Goal: Information Seeking & Learning: Learn about a topic

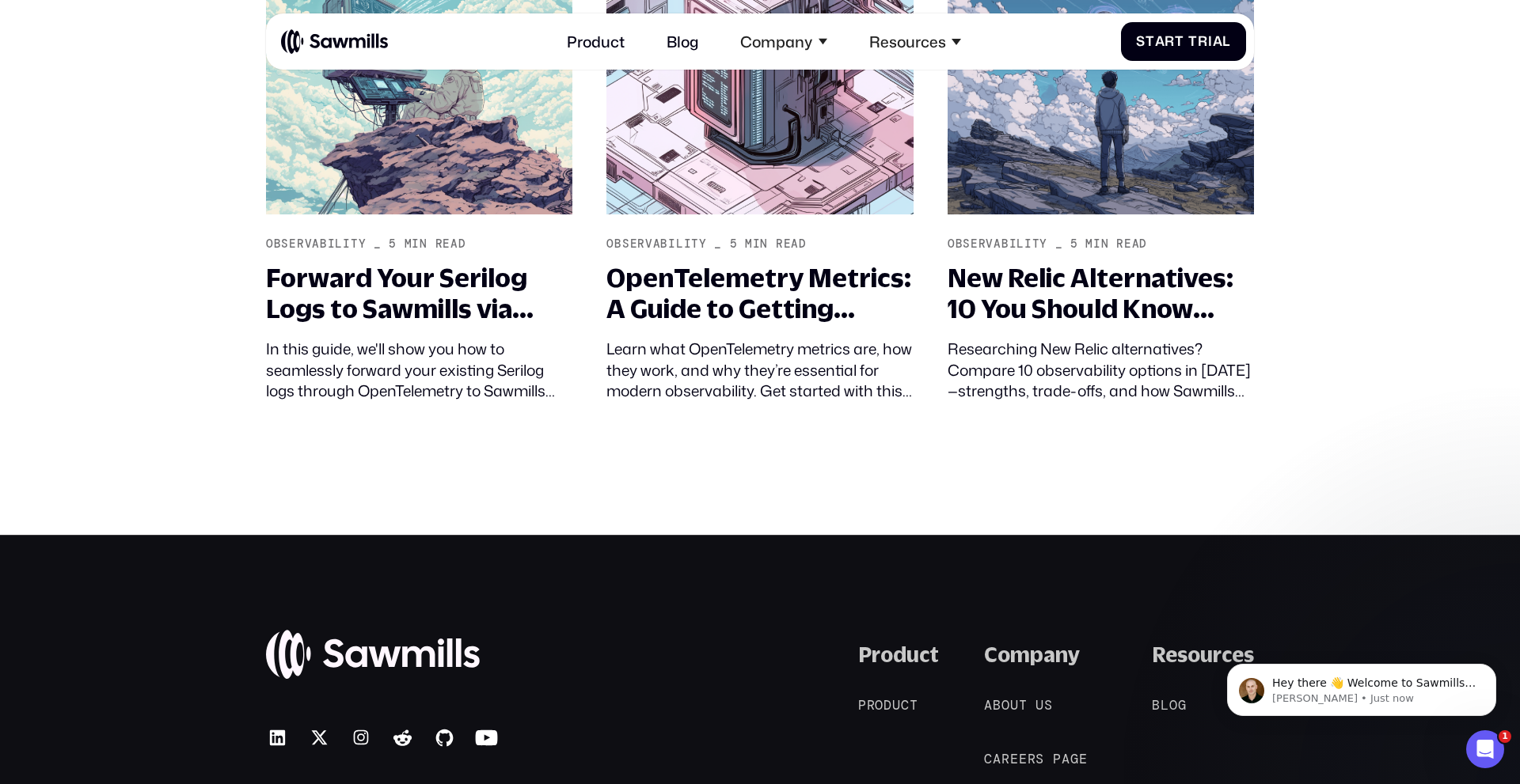
scroll to position [7079, 0]
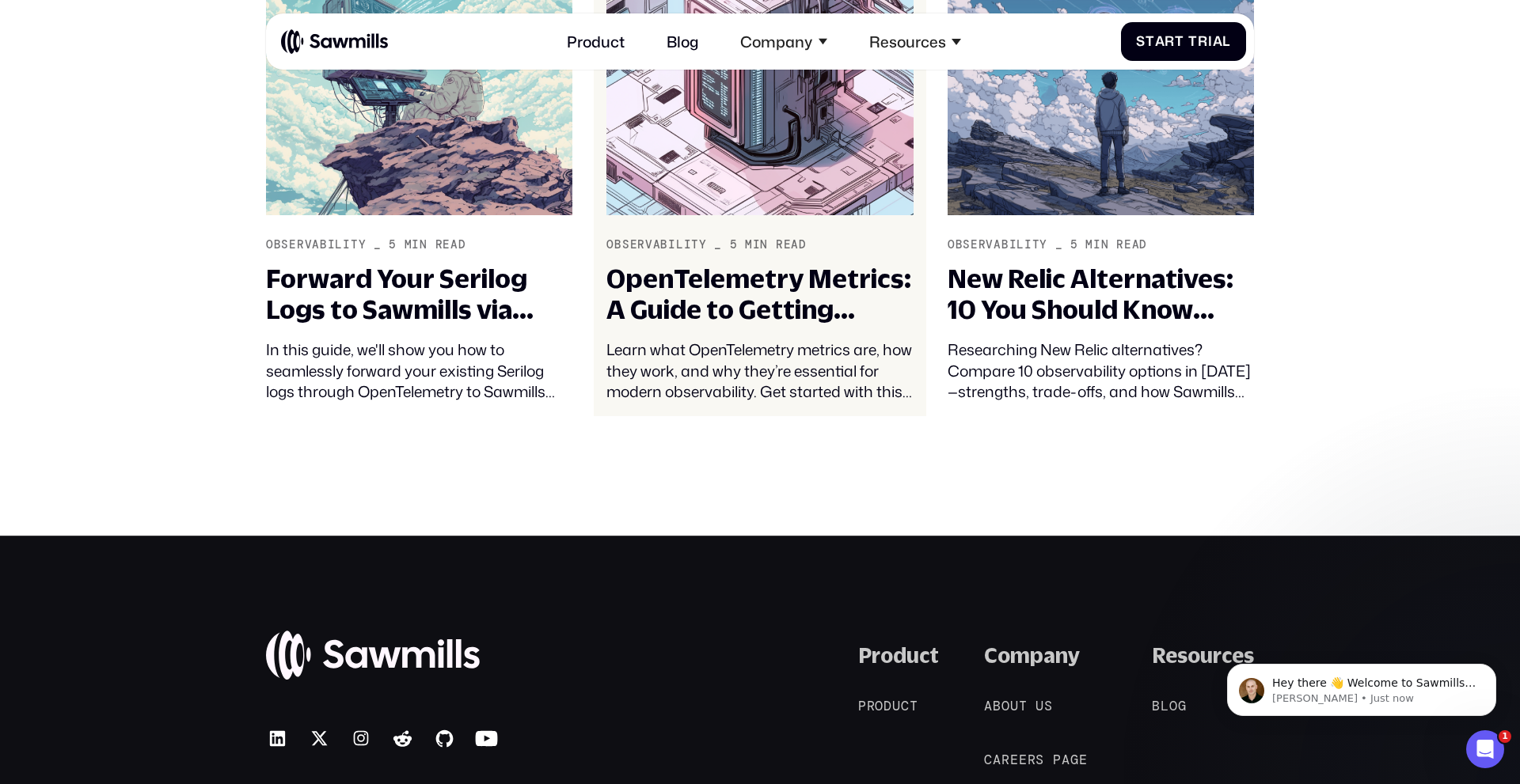
click at [772, 264] on div "OpenTelemetry Metrics: A Guide to Getting Started" at bounding box center [759, 295] width 306 height 63
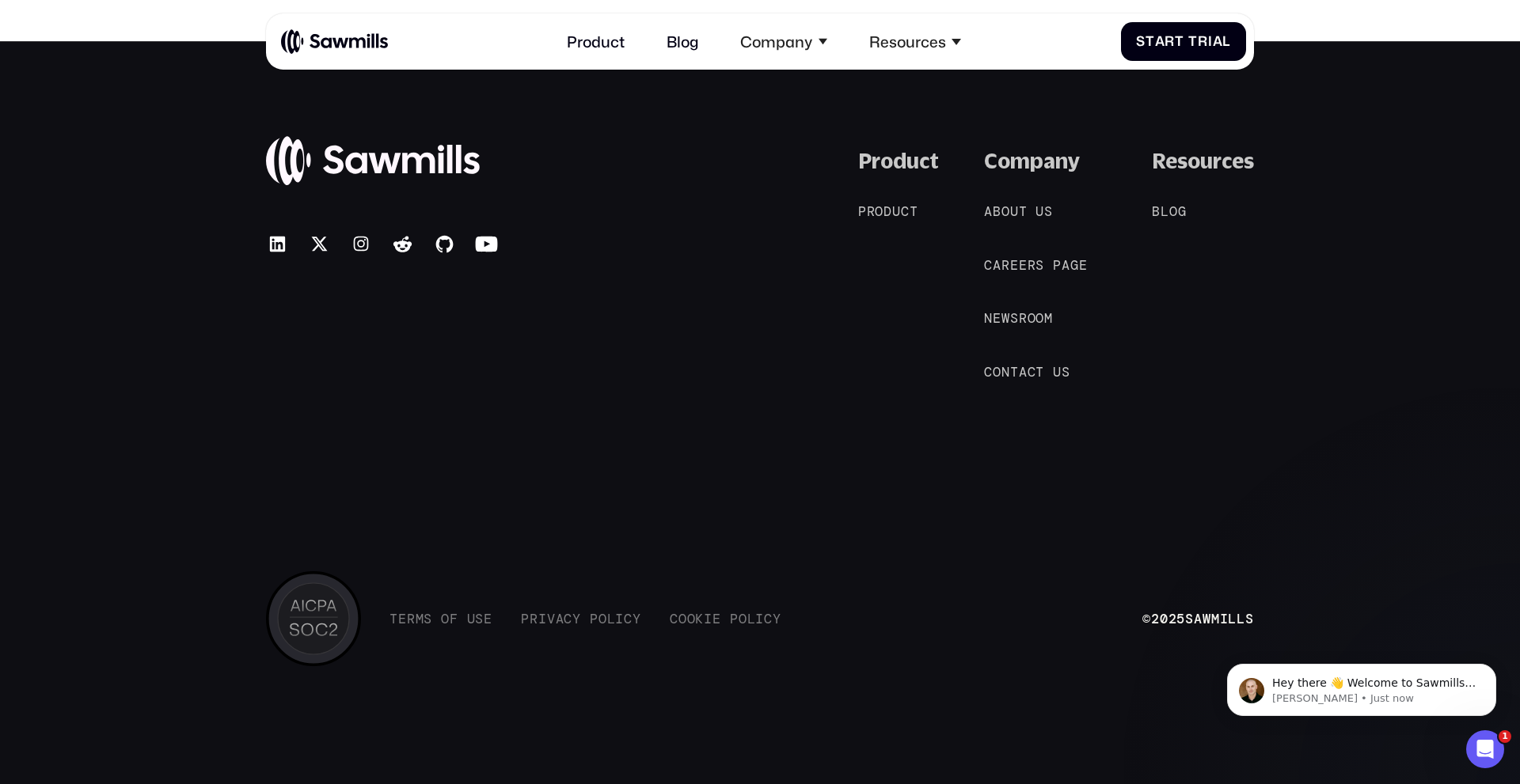
scroll to position [19468, 0]
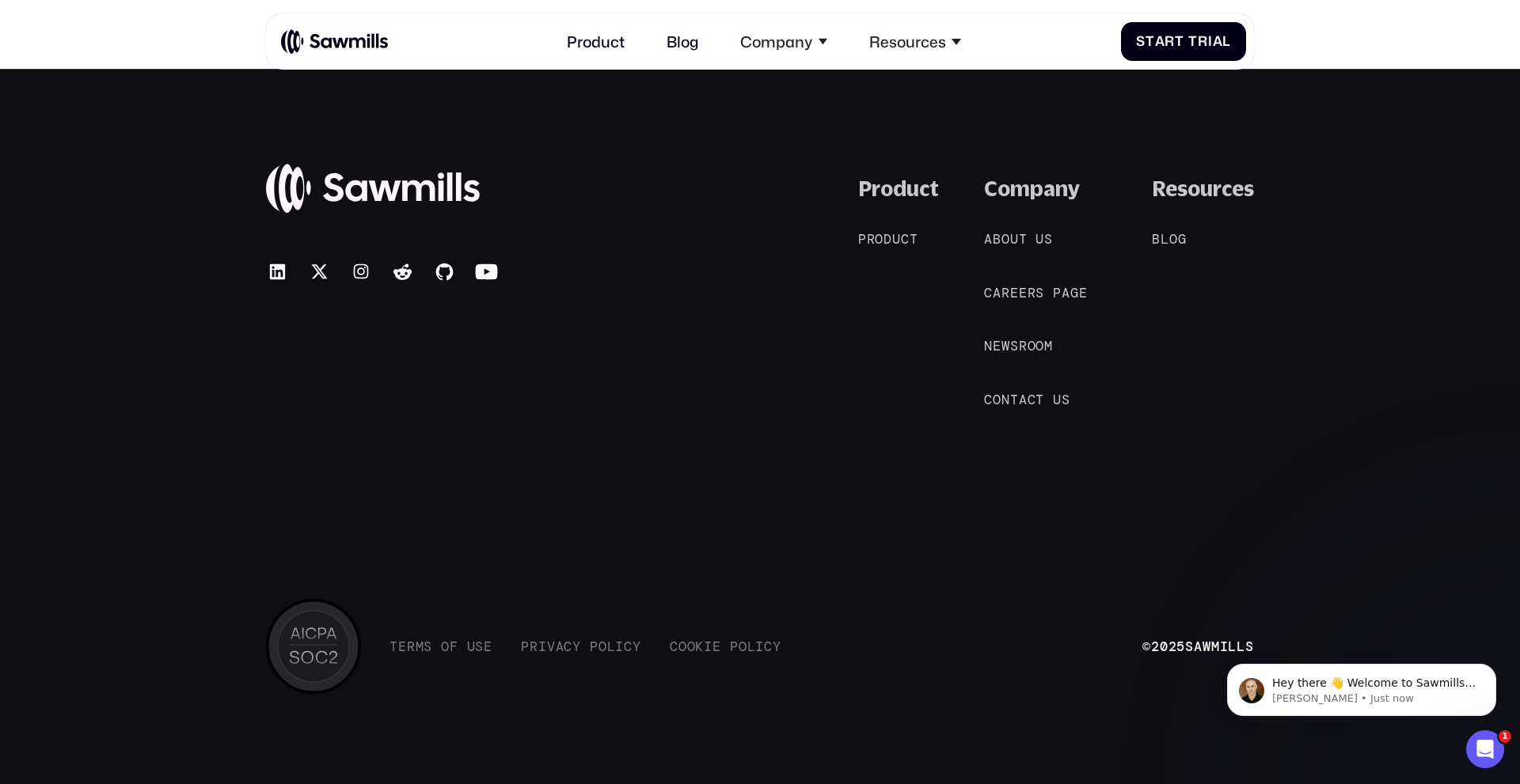
click at [411, 248] on div "© 2025 Sawmills" at bounding box center [381, 293] width 232 height 233
